Goal: Browse casually

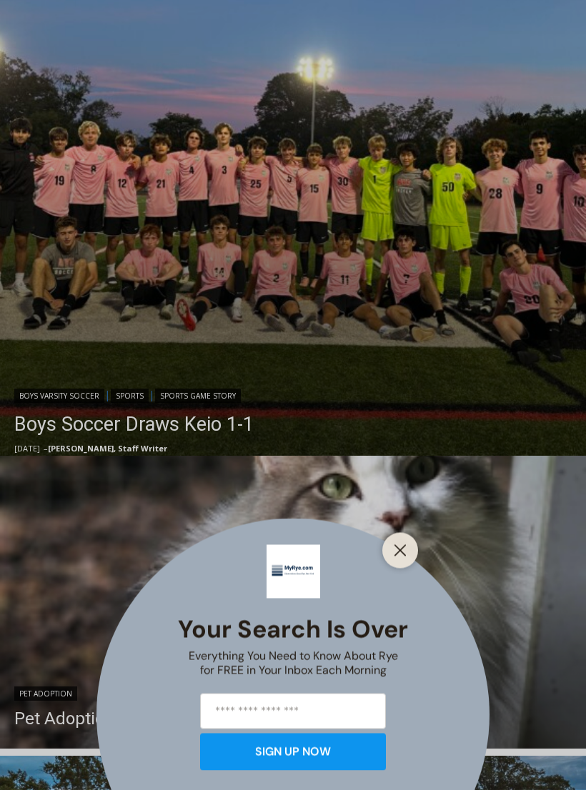
scroll to position [419, 0]
click at [402, 561] on button "Close" at bounding box center [400, 551] width 20 height 20
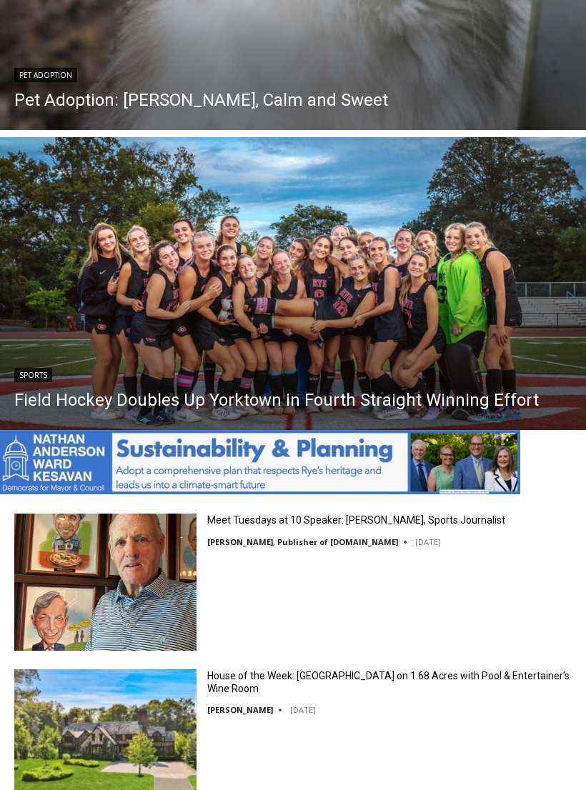
scroll to position [0, 0]
click at [309, 391] on link "Field Hockey Doubles Up Yorktown in Fourth Straight Winning Effort" at bounding box center [276, 399] width 525 height 21
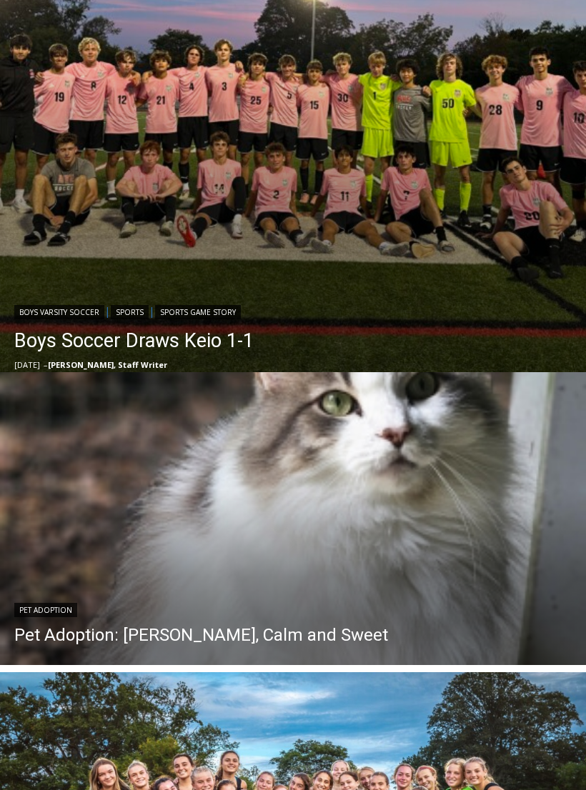
scroll to position [502, 0]
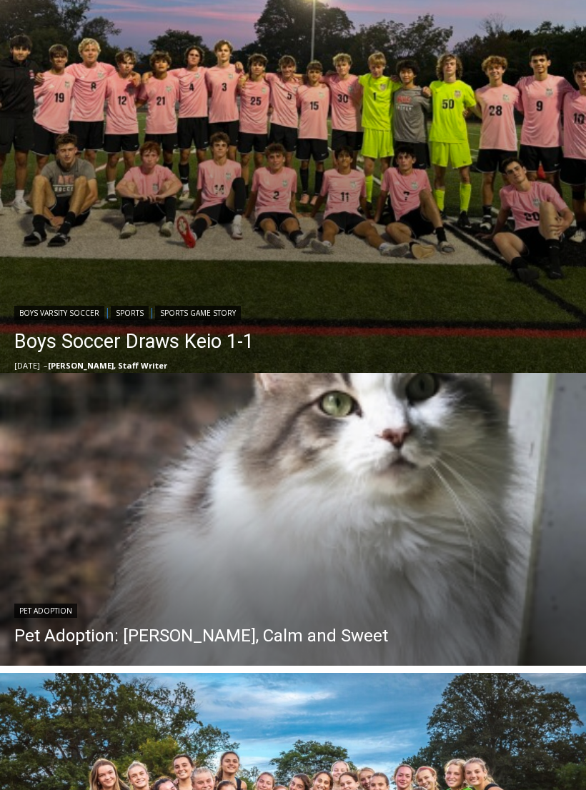
click at [319, 167] on img "Read More Boys Soccer Draws Keio 1-1" at bounding box center [293, 94] width 586 height 586
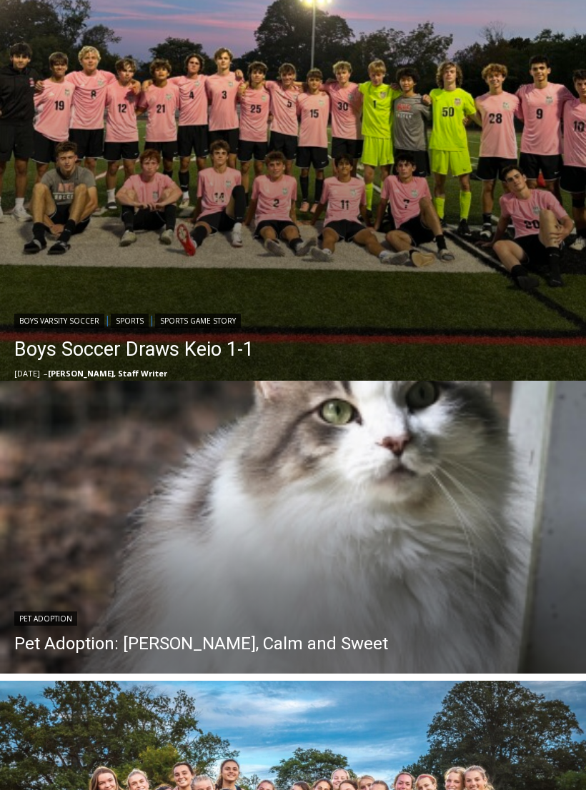
scroll to position [497, 0]
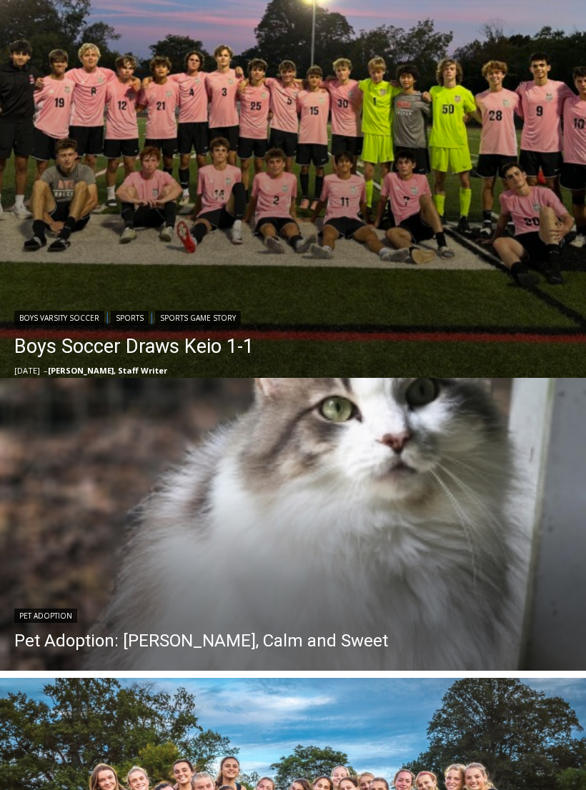
click at [246, 649] on link "Pet Adoption: [PERSON_NAME], Calm and Sweet" at bounding box center [201, 640] width 374 height 21
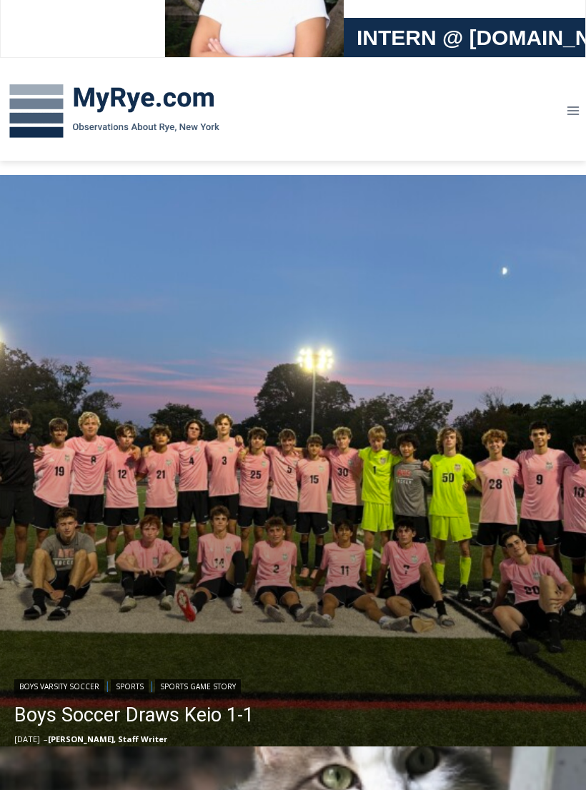
scroll to position [0, 0]
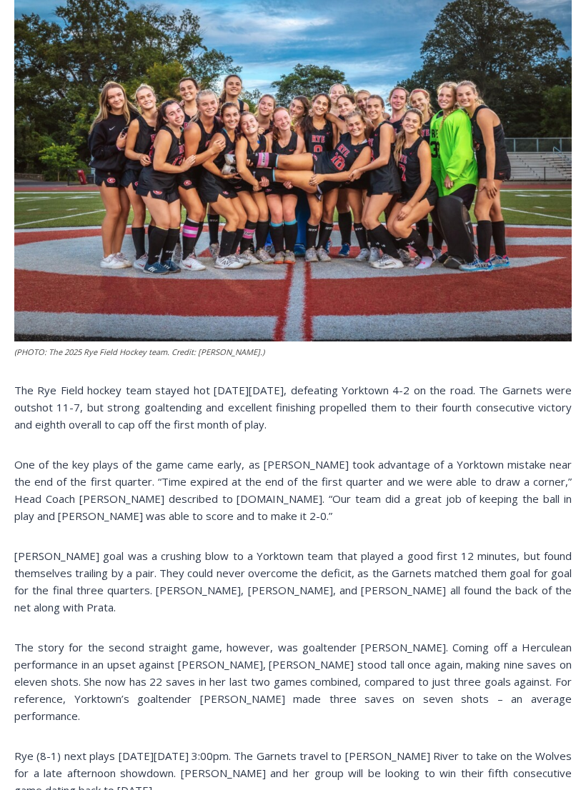
scroll to position [389, 0]
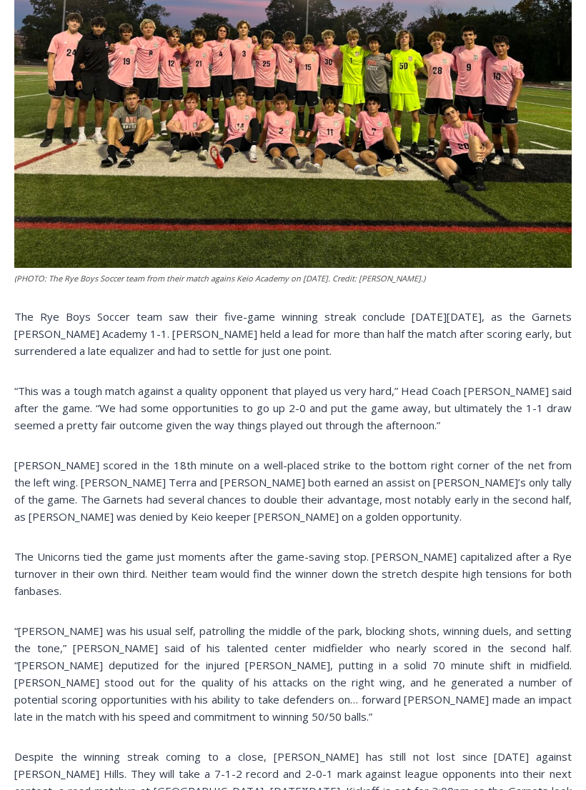
scroll to position [389, 0]
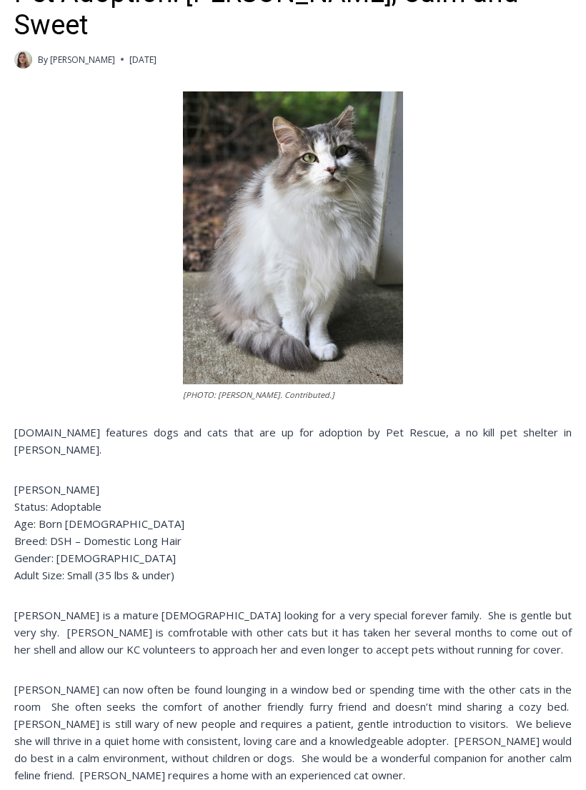
scroll to position [389, 0]
